Goal: Task Accomplishment & Management: Manage account settings

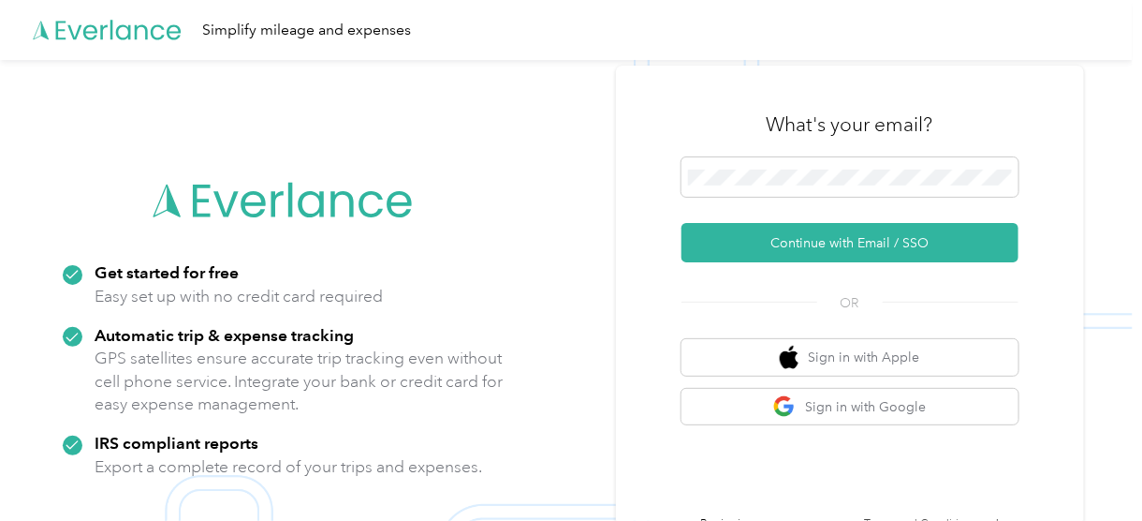
click at [612, 176] on img at bounding box center [566, 320] width 1133 height 521
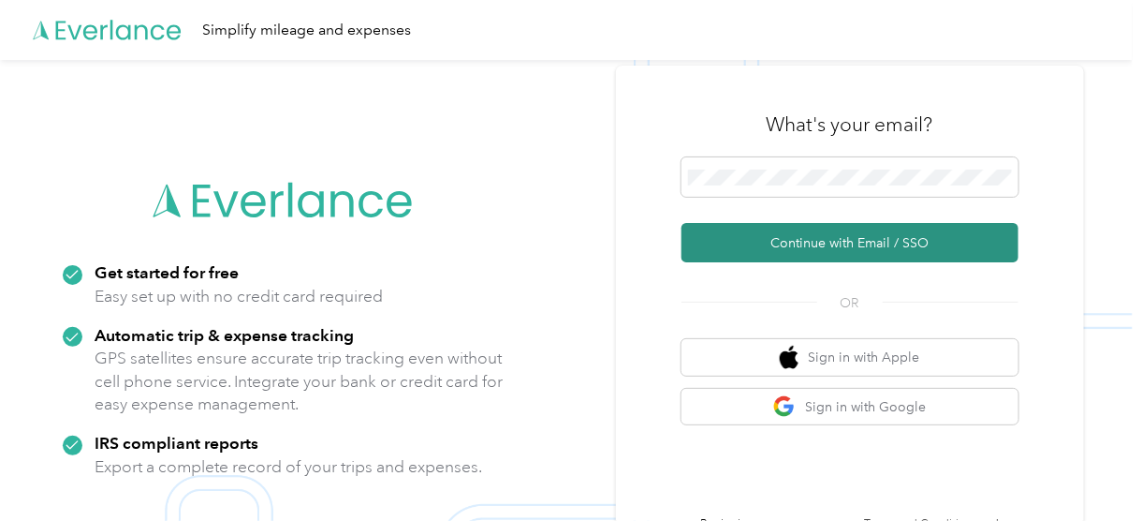
click at [835, 252] on button "Continue with Email / SSO" at bounding box center [850, 242] width 337 height 39
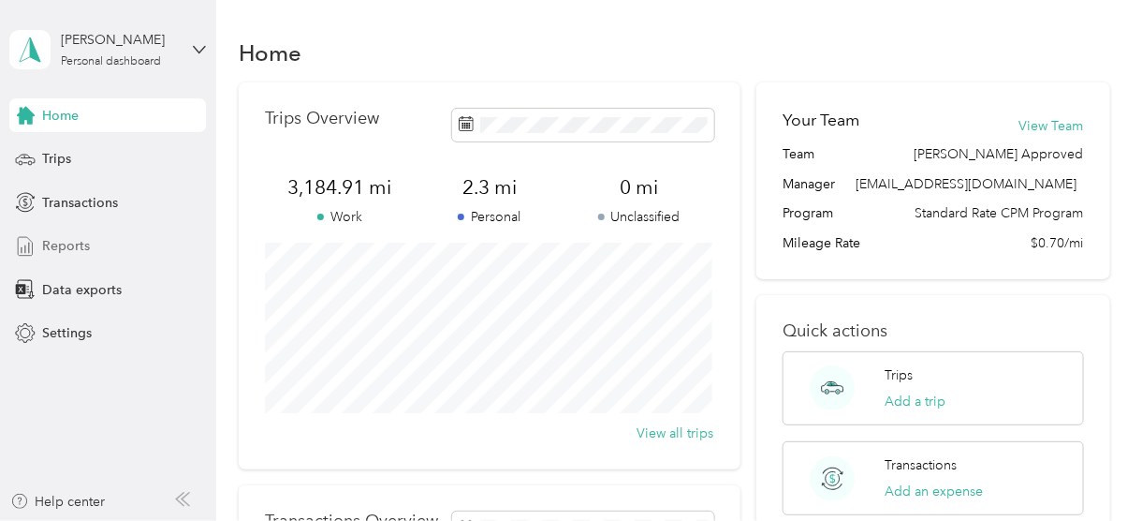
click at [65, 241] on span "Reports" at bounding box center [66, 246] width 48 height 20
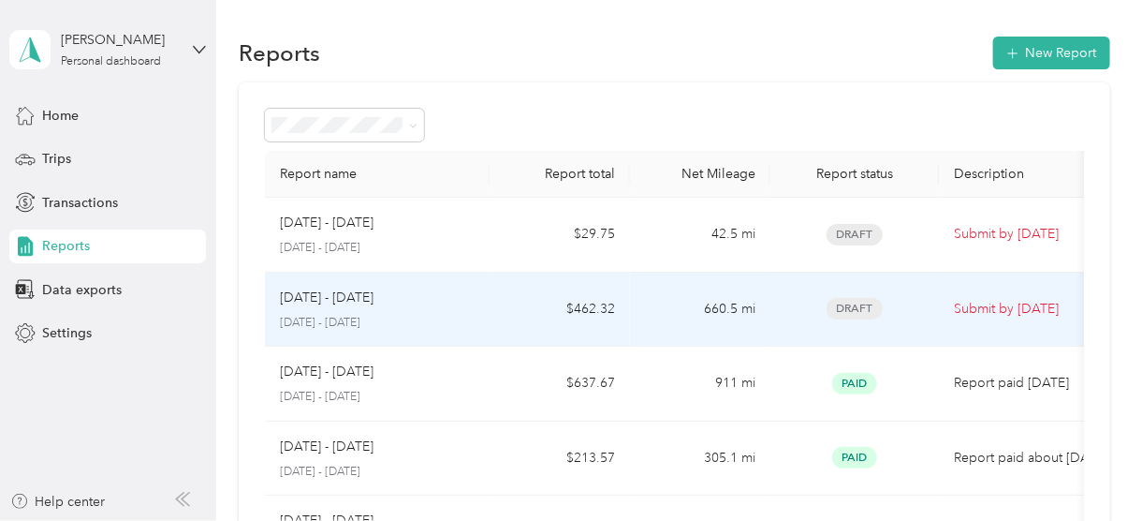
click at [852, 306] on span "Draft" at bounding box center [855, 309] width 56 height 22
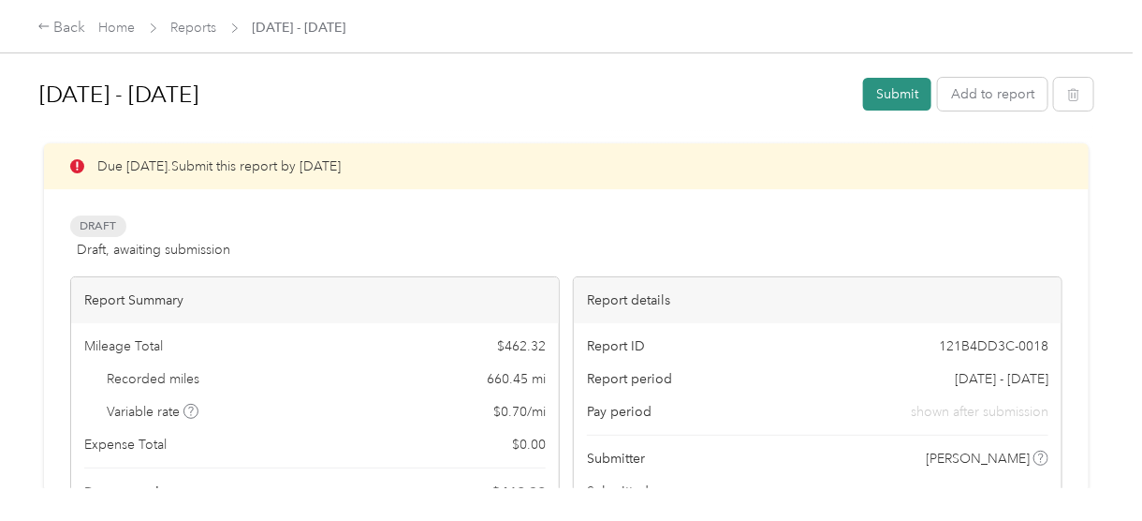
click at [884, 97] on button "Submit" at bounding box center [897, 94] width 68 height 33
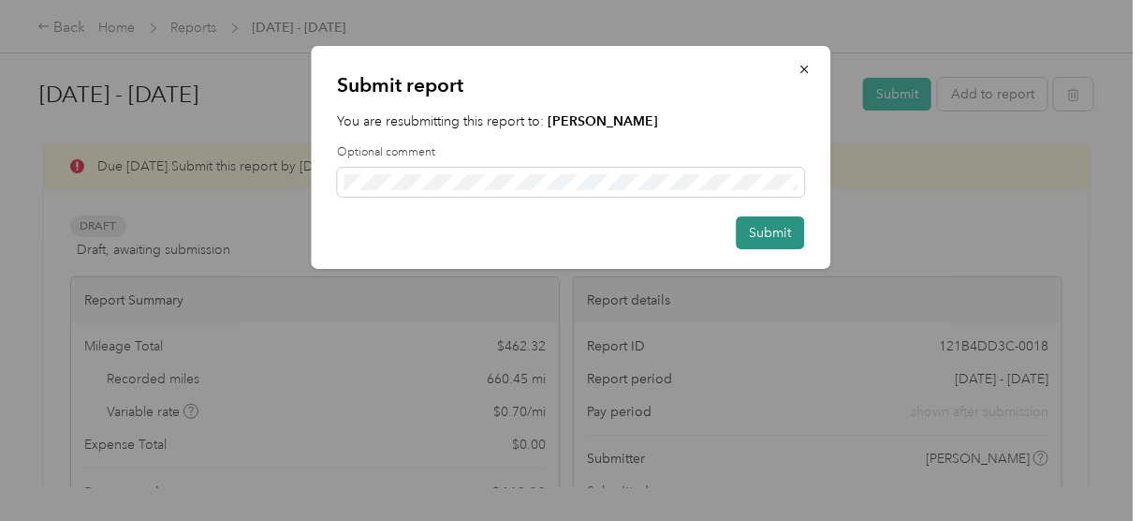
click at [775, 234] on button "Submit" at bounding box center [771, 232] width 68 height 33
